Goal: Check status: Check status

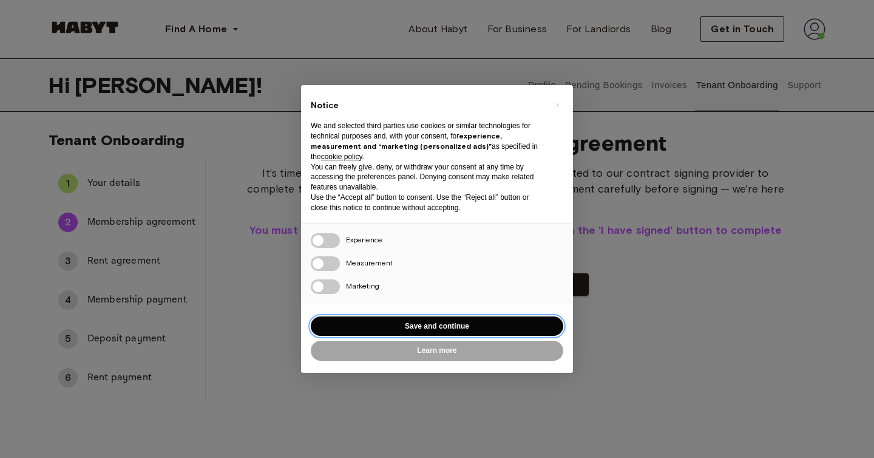
click at [446, 321] on button "Save and continue" at bounding box center [437, 326] width 253 height 20
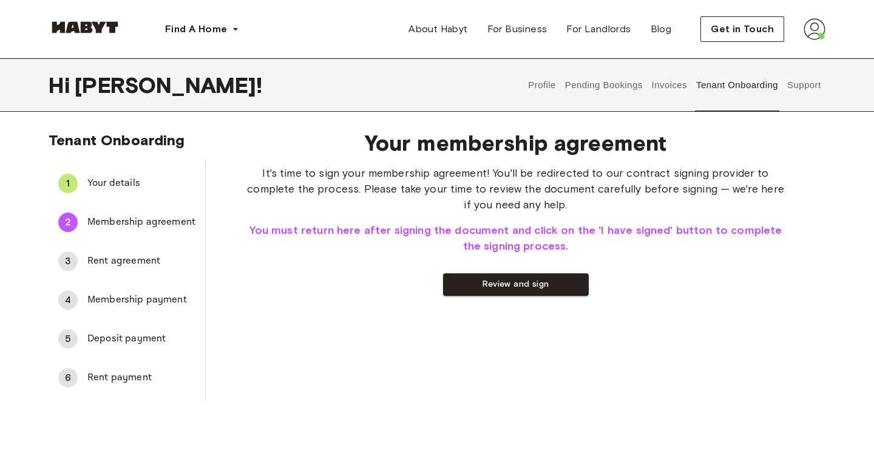
click at [103, 183] on span "Your details" at bounding box center [141, 183] width 108 height 15
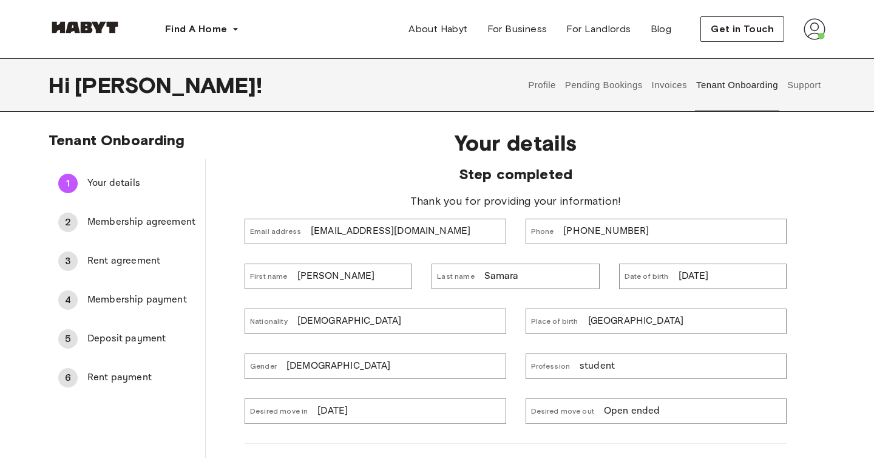
click at [149, 225] on span "Membership agreement" at bounding box center [141, 222] width 108 height 15
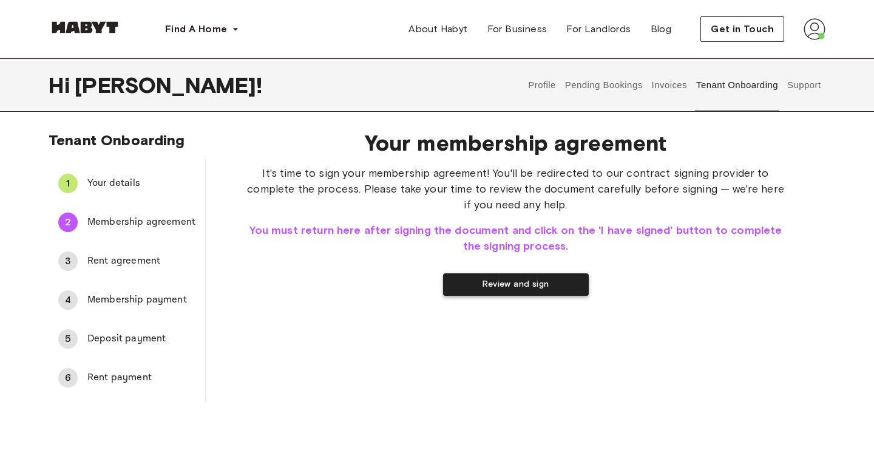
click at [505, 283] on button "Review and sign" at bounding box center [516, 284] width 146 height 22
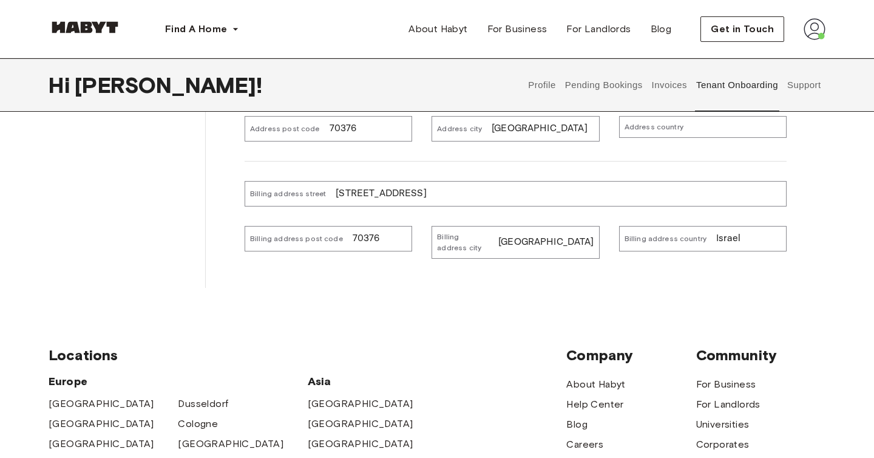
scroll to position [395, 0]
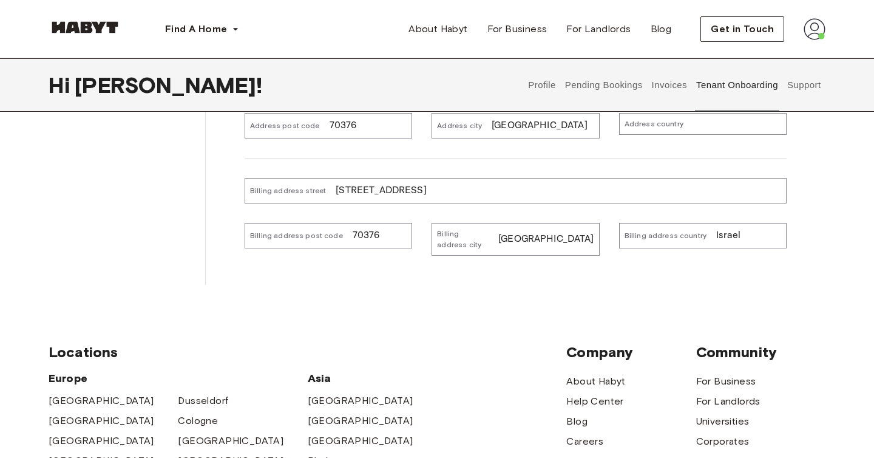
click at [718, 231] on p "Israel" at bounding box center [728, 235] width 24 height 15
click at [718, 232] on p "Israel" at bounding box center [728, 235] width 24 height 15
click at [732, 236] on p "Israel" at bounding box center [728, 235] width 24 height 15
click at [813, 28] on img at bounding box center [815, 29] width 22 height 22
click at [615, 77] on button "Pending Bookings" at bounding box center [603, 84] width 81 height 53
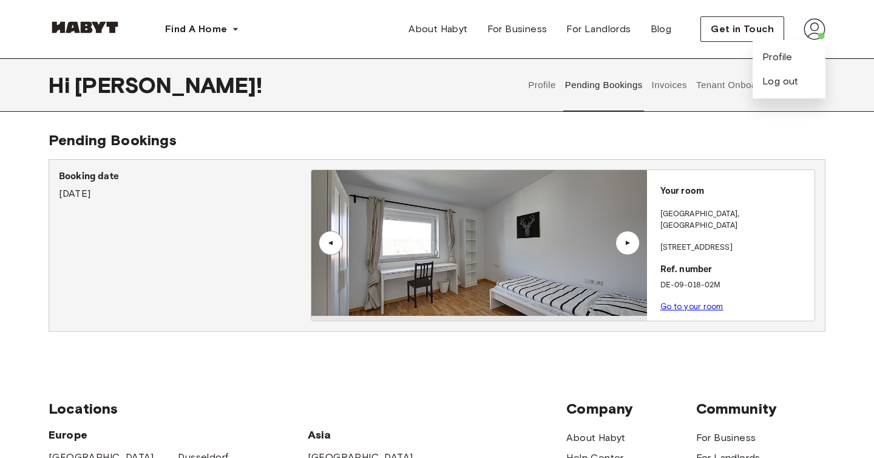
click at [688, 32] on div "About Habyt For Business For Landlords Blog Get in Touch Profile Log out" at bounding box center [612, 28] width 427 height 25
click at [709, 84] on button "Tenant Onboarding" at bounding box center [737, 84] width 85 height 53
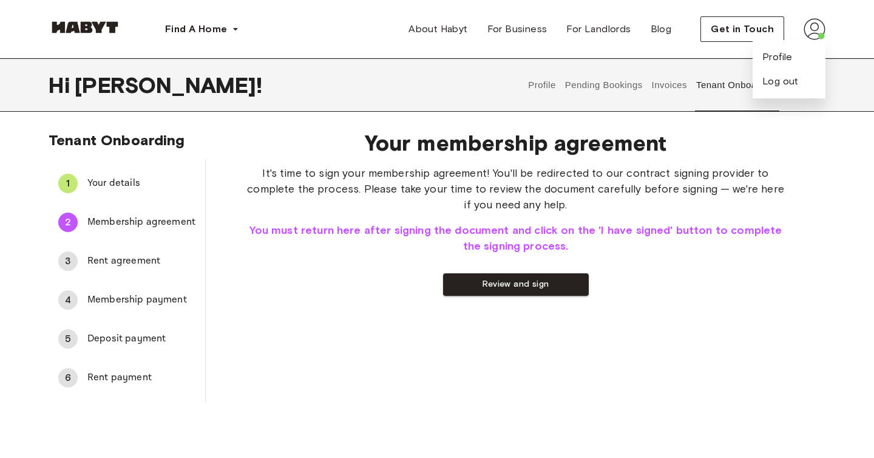
click at [674, 85] on button "Invoices" at bounding box center [669, 84] width 38 height 53
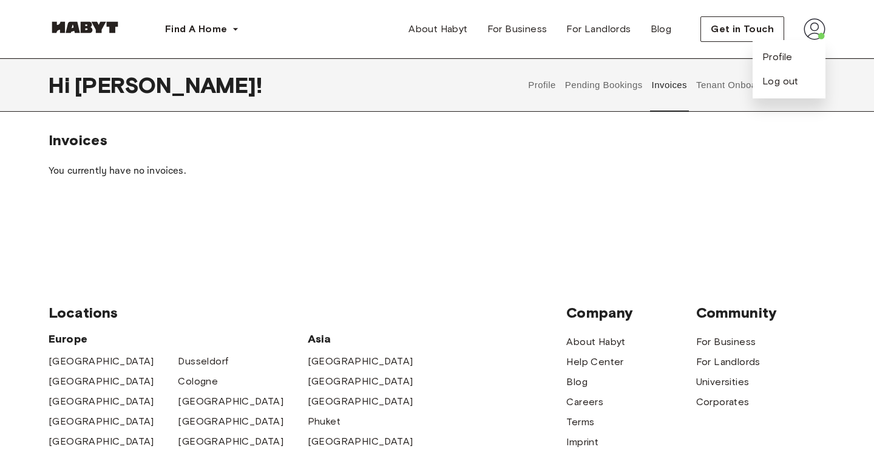
click at [854, 33] on div "Find A Home [GEOGRAPHIC_DATA] [GEOGRAPHIC_DATA] [GEOGRAPHIC_DATA] [GEOGRAPHIC_D…" at bounding box center [437, 29] width 874 height 58
click at [737, 151] on div "You currently have no invoices." at bounding box center [437, 171] width 777 height 44
click at [538, 80] on button "Profile" at bounding box center [542, 84] width 31 height 53
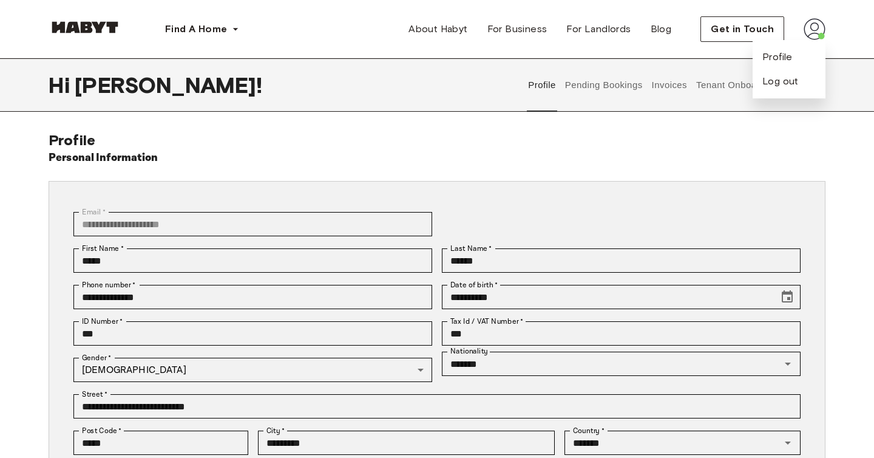
click at [814, 24] on img at bounding box center [815, 29] width 22 height 22
click at [801, 86] on button "Support" at bounding box center [804, 84] width 37 height 53
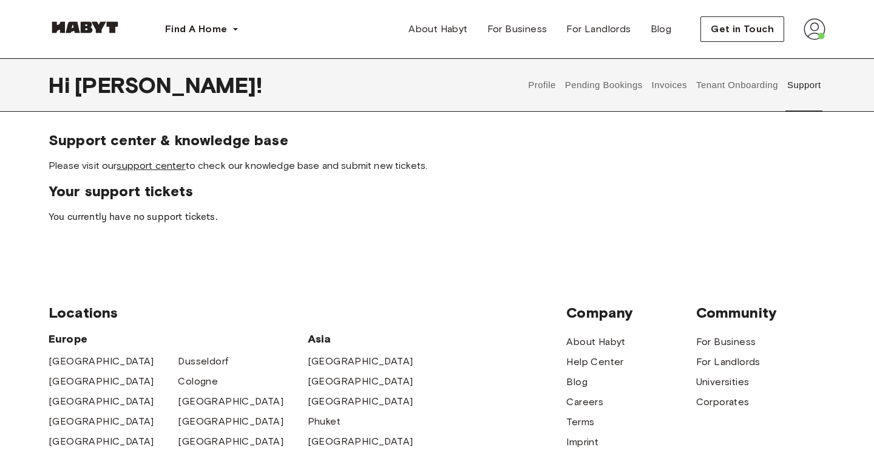
click at [166, 168] on link "support center" at bounding box center [151, 166] width 69 height 12
click at [614, 87] on button "Pending Bookings" at bounding box center [603, 84] width 81 height 53
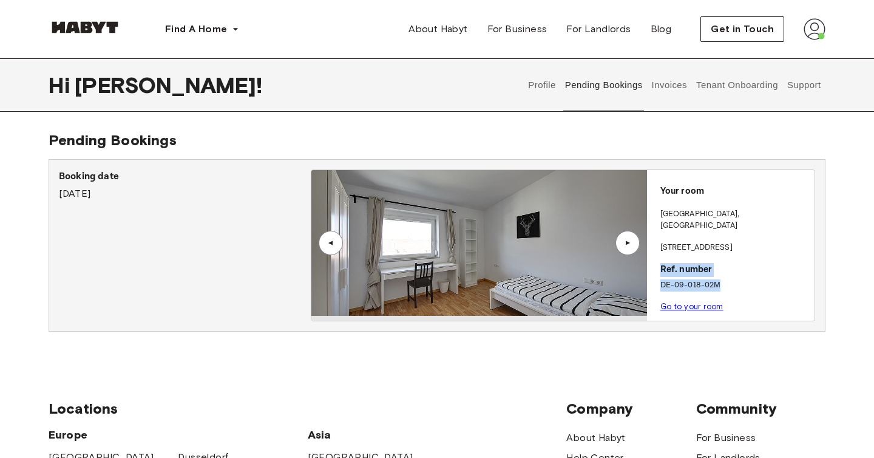
drag, startPoint x: 661, startPoint y: 256, endPoint x: 732, endPoint y: 271, distance: 72.5
click at [731, 271] on div "Your room [STREET_ADDRESS] Ref. number DE-09-018-02M Go to your room" at bounding box center [731, 245] width 168 height 151
click at [702, 302] on link "Go to your room" at bounding box center [691, 306] width 63 height 9
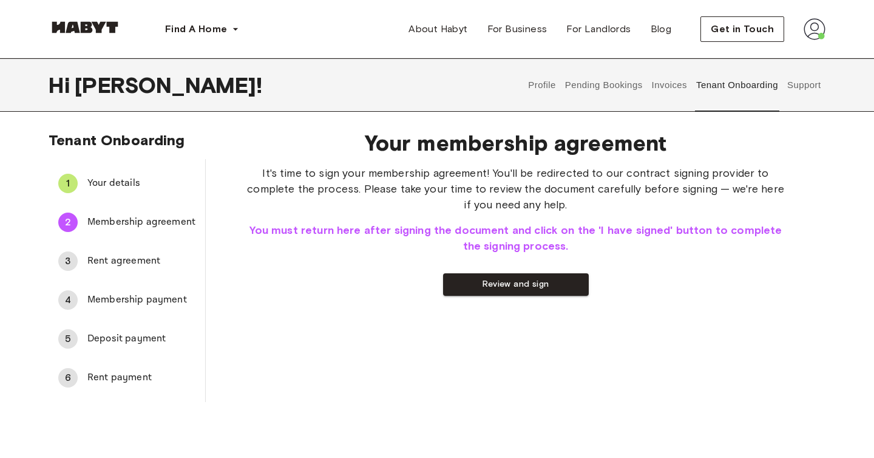
click at [585, 80] on button "Pending Bookings" at bounding box center [603, 84] width 81 height 53
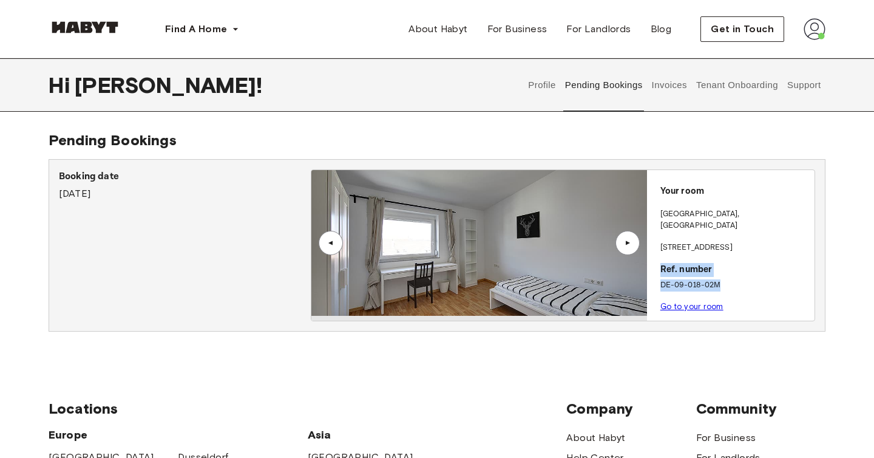
drag, startPoint x: 661, startPoint y: 257, endPoint x: 728, endPoint y: 276, distance: 70.0
click at [728, 276] on div "Your room [STREET_ADDRESS] Ref. number DE-09-018-02M Go to your room" at bounding box center [731, 245] width 168 height 151
copy div "Ref. number DE-09-018-02M"
click at [665, 263] on p "Ref. number" at bounding box center [734, 270] width 149 height 14
drag, startPoint x: 659, startPoint y: 256, endPoint x: 726, endPoint y: 276, distance: 69.7
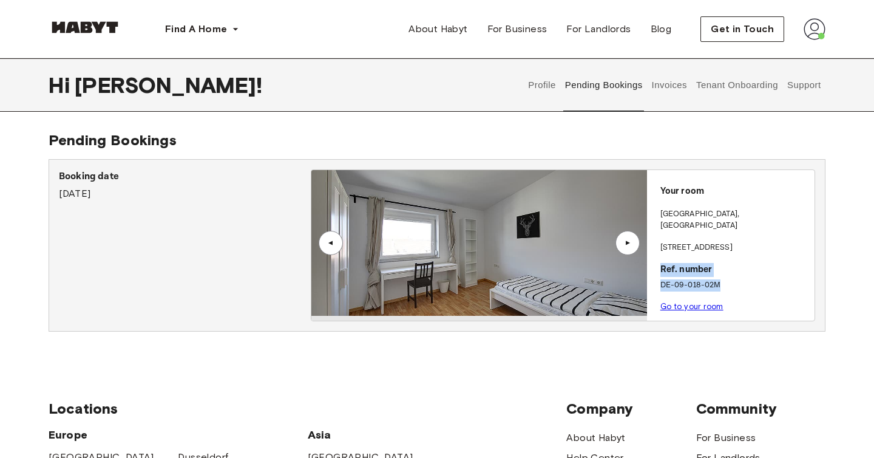
click at [726, 276] on div "Your room [STREET_ADDRESS] Ref. number DE-09-018-02M Go to your room" at bounding box center [731, 245] width 168 height 151
copy div "Ref. number DE-09-018-02M"
